Goal: Task Accomplishment & Management: Manage account settings

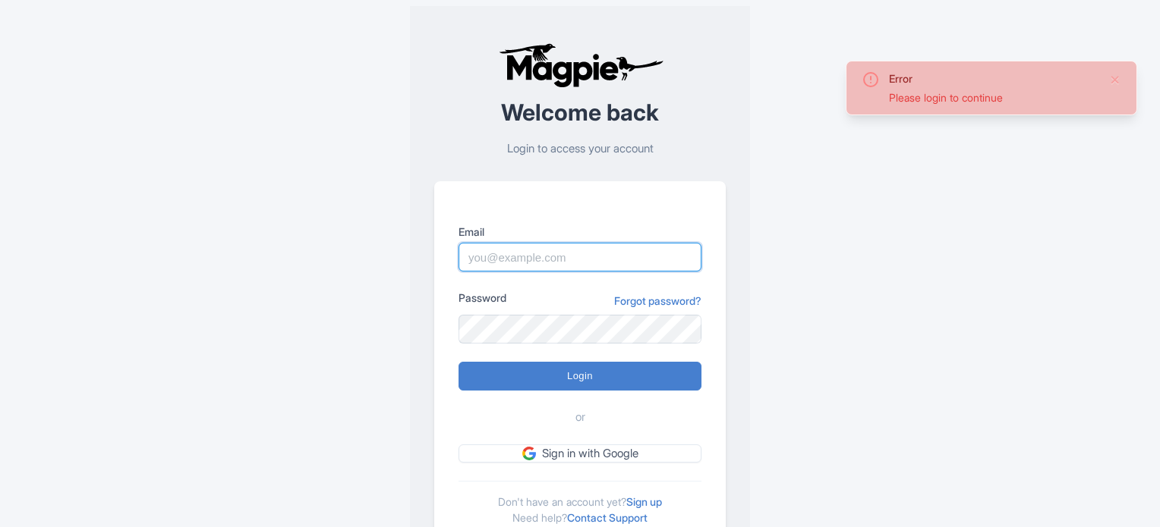
type input "[EMAIL_ADDRESS][DOMAIN_NAME]"
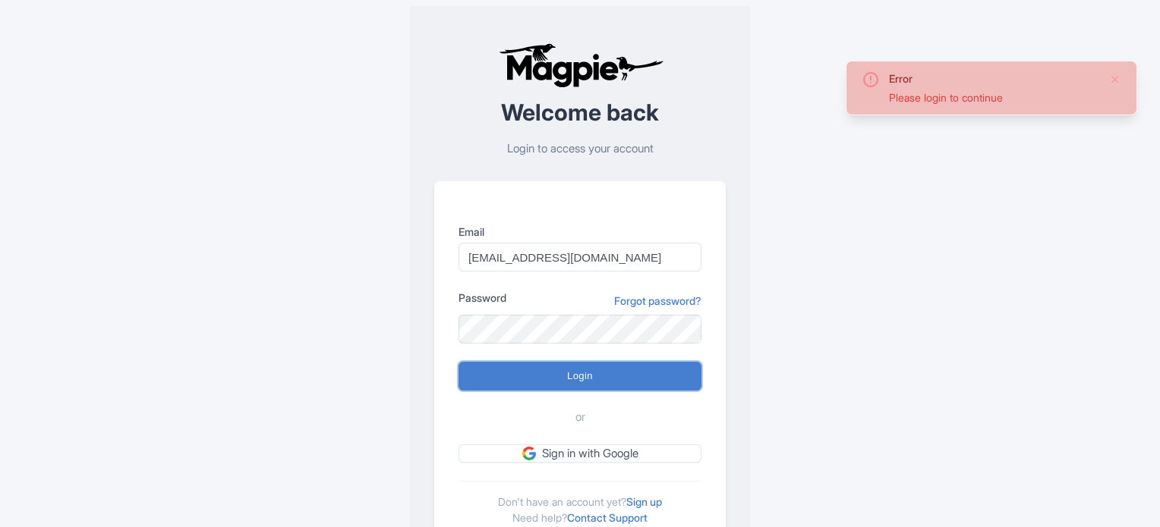
click at [580, 381] on input "Login" at bounding box center [579, 376] width 243 height 29
type input "Logging in..."
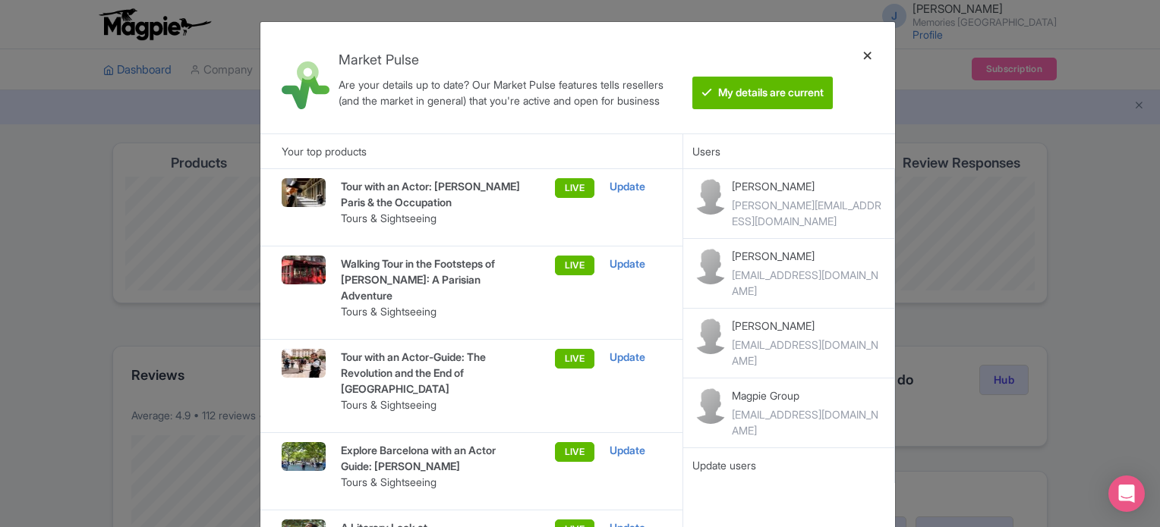
click at [865, 54] on div at bounding box center [867, 77] width 36 height 87
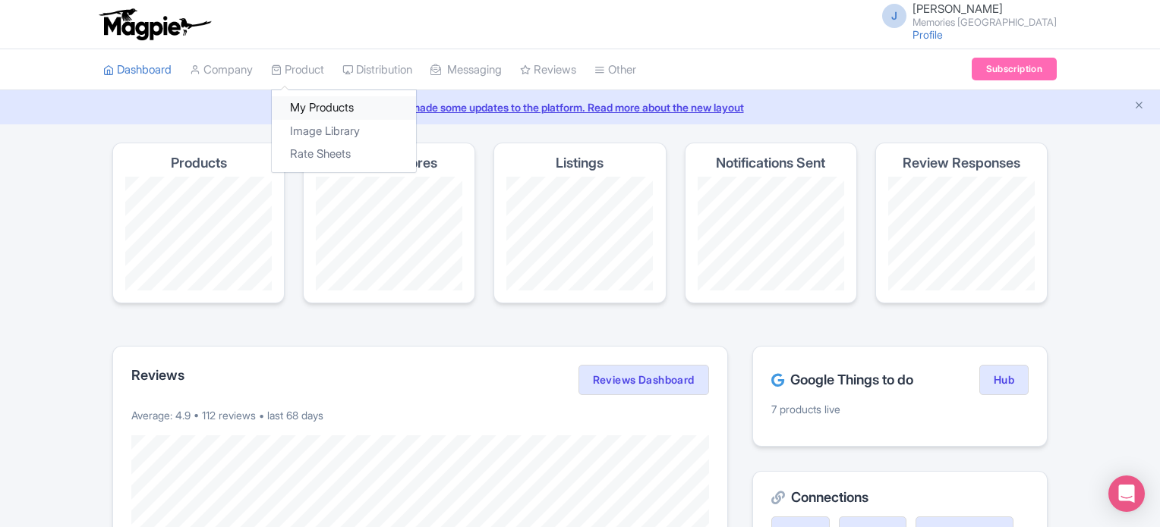
click at [320, 104] on link "My Products" at bounding box center [344, 108] width 144 height 24
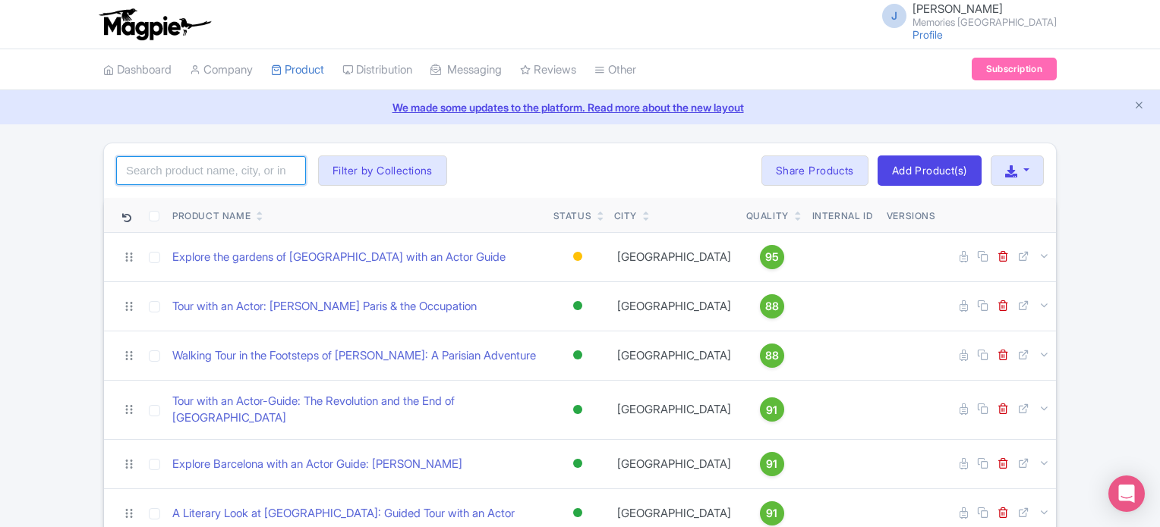
click at [237, 175] on input "search" at bounding box center [211, 170] width 190 height 29
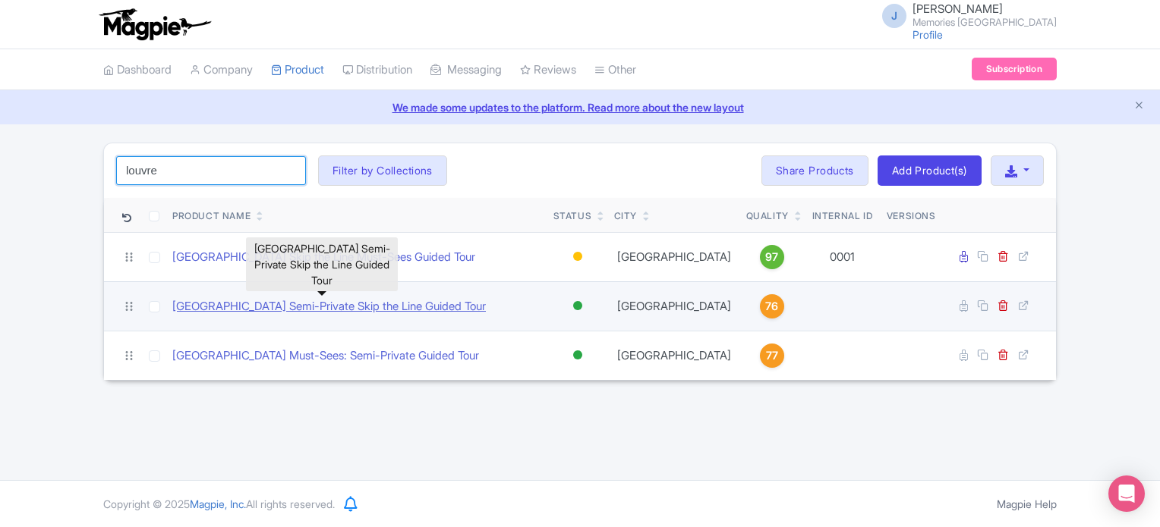
type input "louvre"
click at [336, 302] on link "[GEOGRAPHIC_DATA] Semi-Private Skip the Line Guided Tour" at bounding box center [328, 306] width 313 height 17
